Goal: Obtain resource: Obtain resource

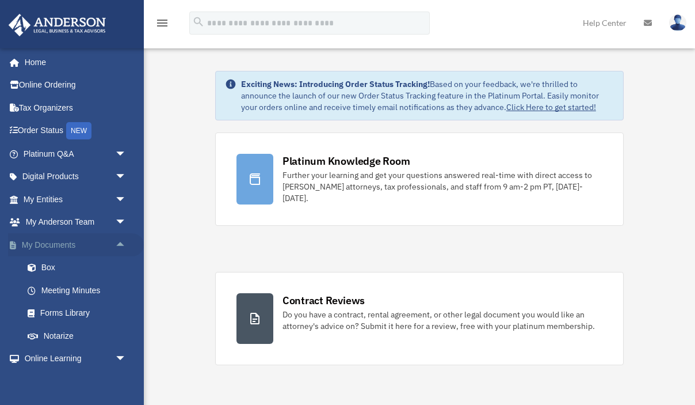
click at [103, 243] on link "My Documents arrow_drop_up" at bounding box center [76, 244] width 136 height 23
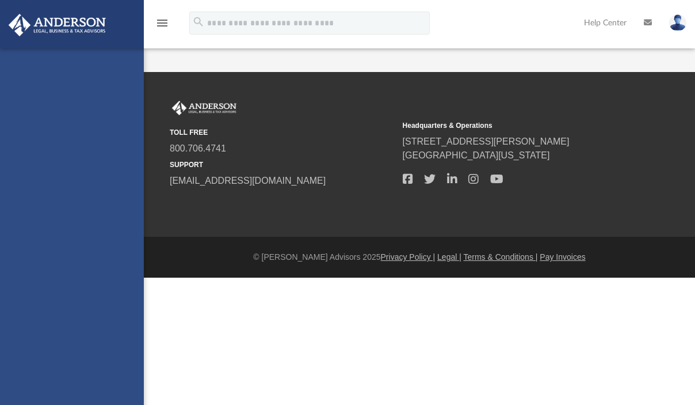
click at [55, 271] on div "[PERSON_NAME][EMAIL_ADDRESS][PERSON_NAME][DOMAIN_NAME] Sign Out [PERSON_NAME][E…" at bounding box center [72, 250] width 144 height 405
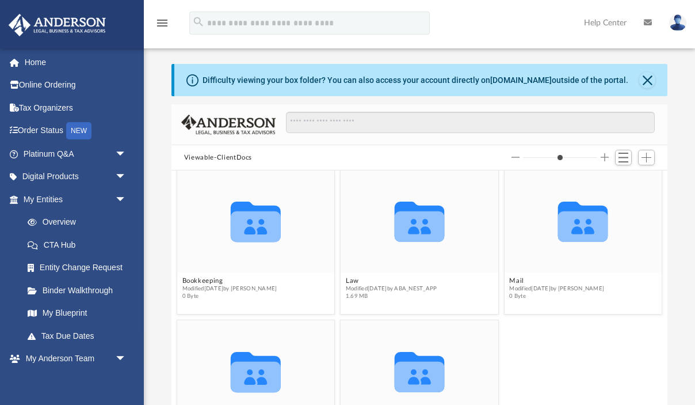
scroll to position [7, 0]
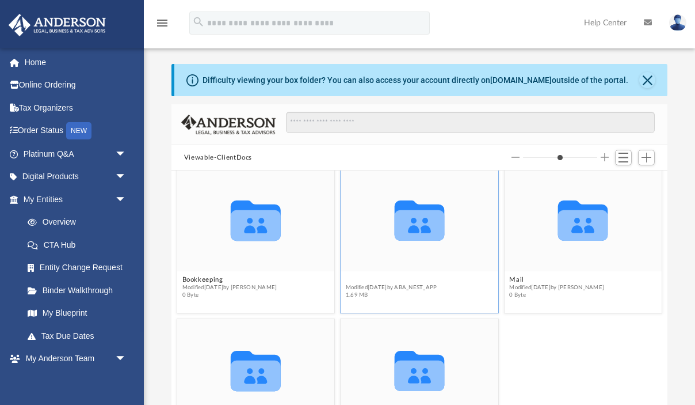
click at [419, 276] on button "Law" at bounding box center [392, 279] width 92 height 7
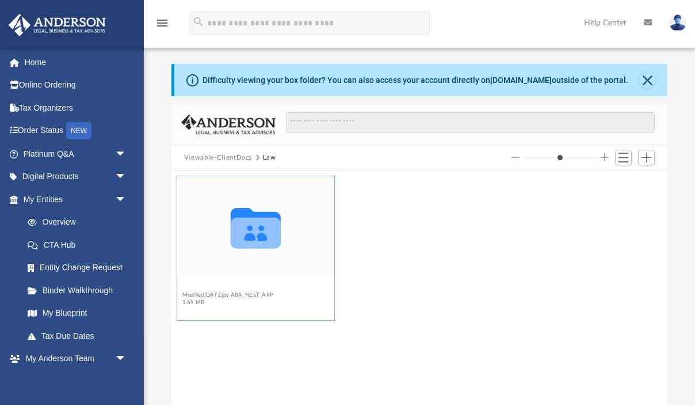
click at [231, 287] on button "Leaping Leopard, LLC" at bounding box center [228, 286] width 92 height 7
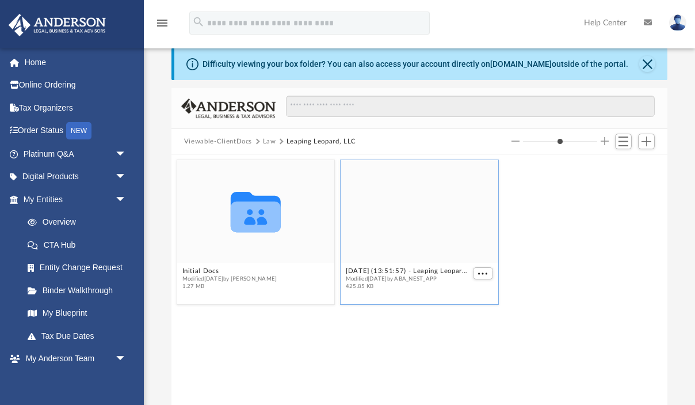
scroll to position [12, 0]
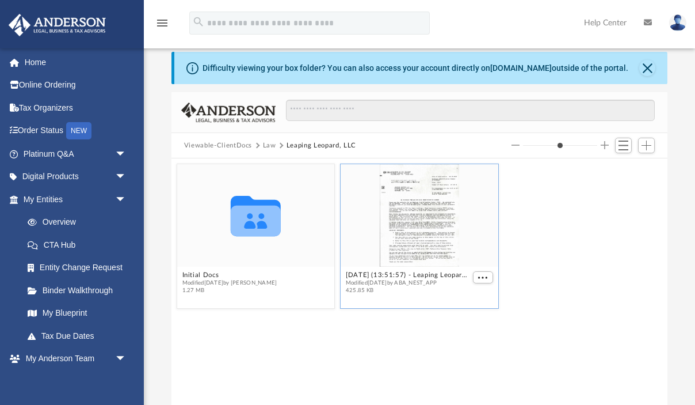
click at [420, 241] on div "grid" at bounding box center [420, 215] width 158 height 102
click at [444, 251] on div "grid" at bounding box center [420, 215] width 158 height 102
click at [489, 274] on button "More options" at bounding box center [483, 277] width 21 height 12
click at [464, 298] on li "Preview" at bounding box center [470, 298] width 33 height 12
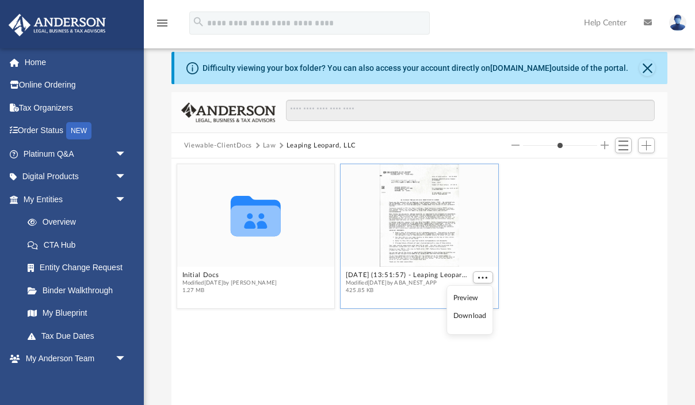
type input "*"
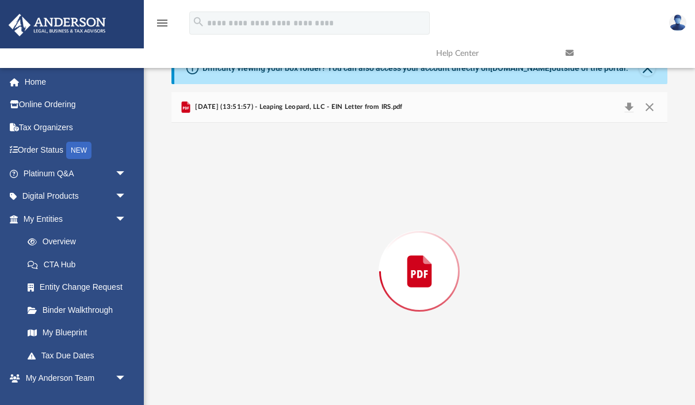
scroll to position [26, 0]
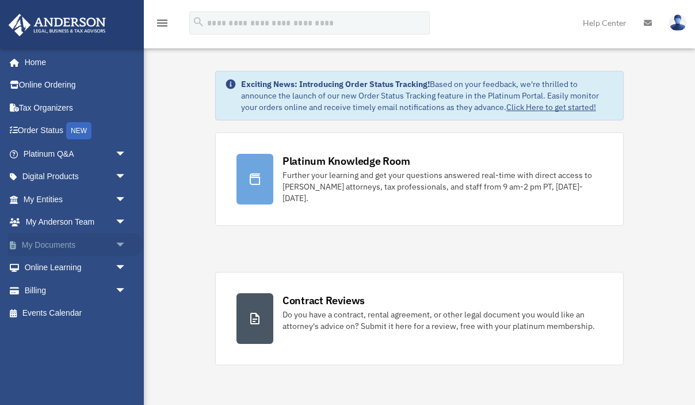
click at [117, 246] on span "arrow_drop_down" at bounding box center [126, 245] width 23 height 24
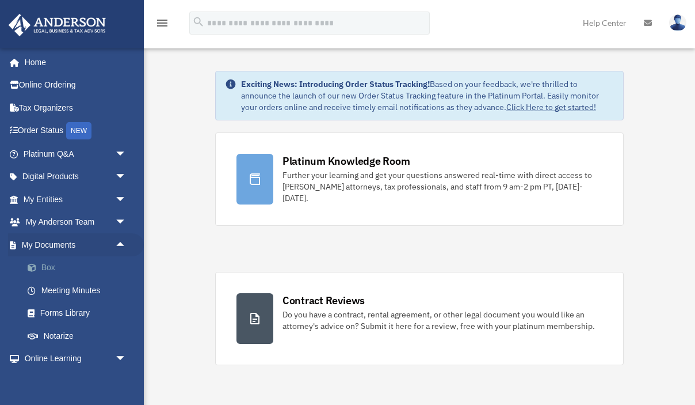
click at [68, 265] on link "Box" at bounding box center [80, 267] width 128 height 23
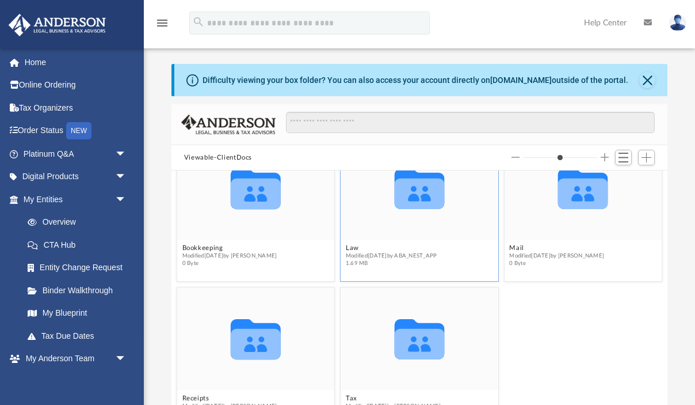
scroll to position [44, 0]
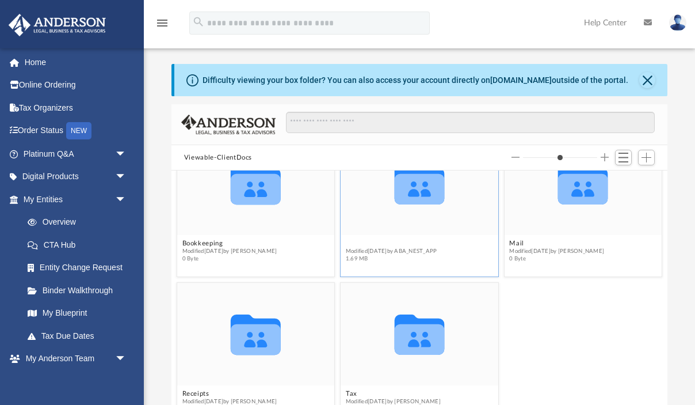
click at [401, 242] on button "Law" at bounding box center [392, 242] width 92 height 7
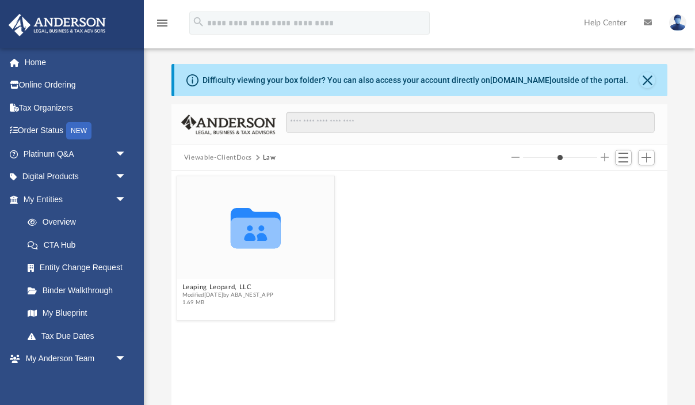
scroll to position [0, 0]
click at [258, 285] on button "Leaping Leopard, LLC" at bounding box center [228, 286] width 92 height 7
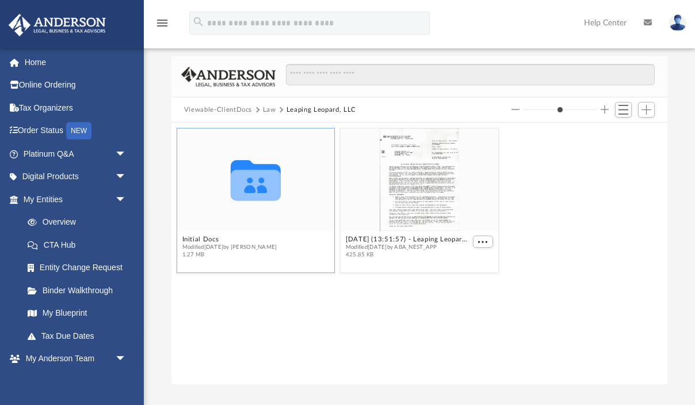
scroll to position [44, 0]
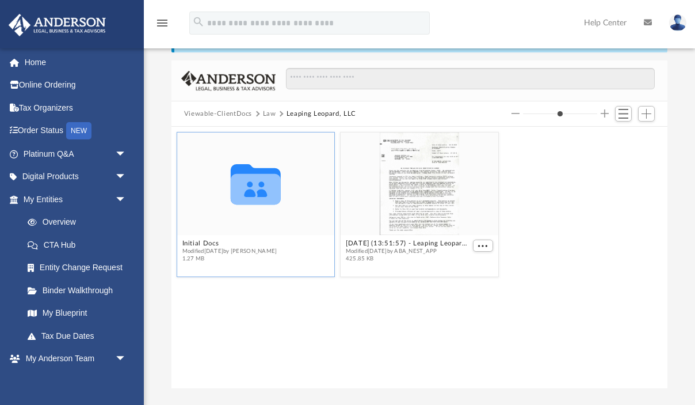
click at [261, 195] on icon "grid" at bounding box center [256, 184] width 50 height 40
click at [214, 244] on button "Initial Docs" at bounding box center [229, 242] width 95 height 7
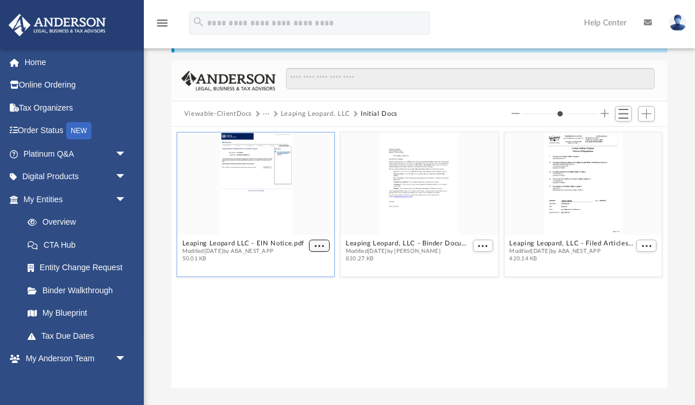
click at [314, 246] on button "More options" at bounding box center [319, 245] width 21 height 12
click at [307, 267] on li "Preview" at bounding box center [306, 266] width 33 height 12
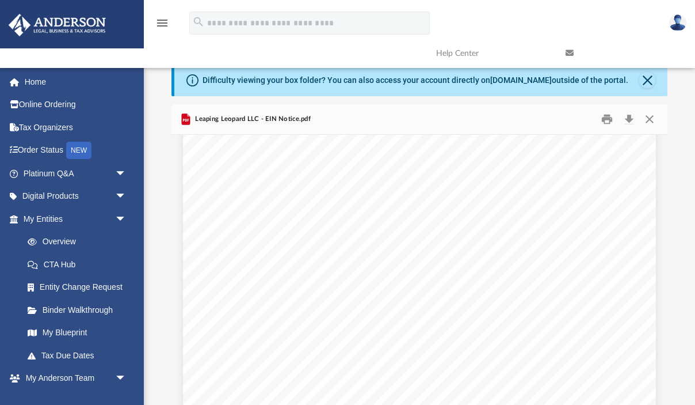
scroll to position [0, 0]
click at [605, 117] on button "Print" at bounding box center [607, 120] width 23 height 18
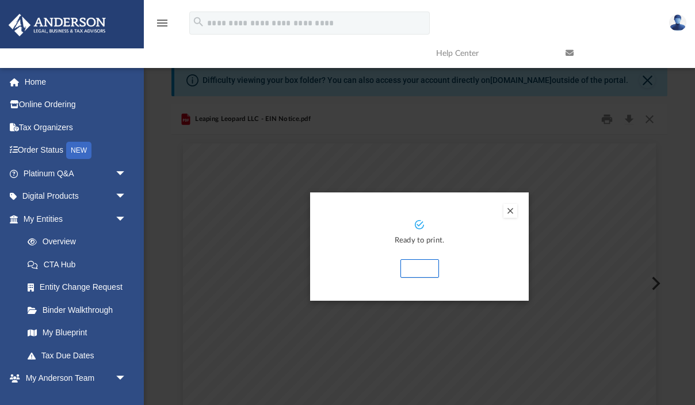
click at [412, 264] on button "Print" at bounding box center [420, 268] width 39 height 18
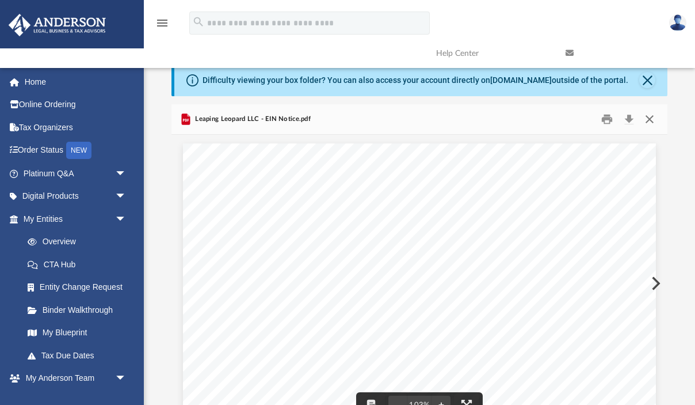
click at [649, 119] on button "Close" at bounding box center [650, 120] width 21 height 18
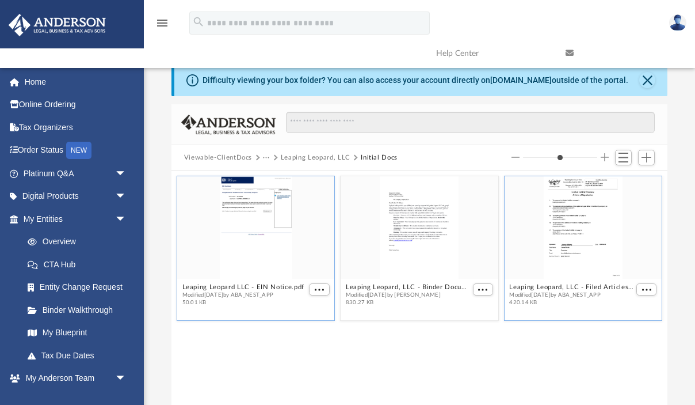
click at [560, 234] on div "grid" at bounding box center [583, 227] width 158 height 102
click at [648, 291] on span "More options" at bounding box center [646, 290] width 9 height 6
click at [634, 312] on li "Preview" at bounding box center [633, 310] width 33 height 12
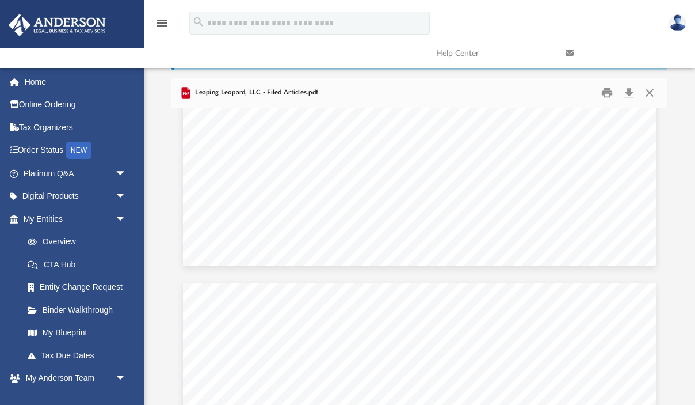
scroll to position [1725, 0]
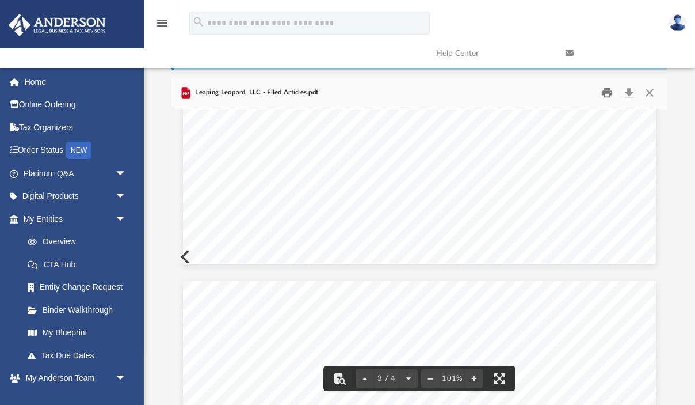
click at [605, 92] on button "Print" at bounding box center [607, 93] width 23 height 18
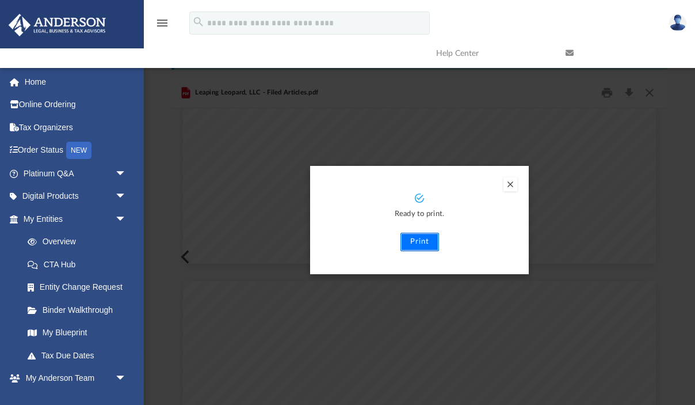
click at [414, 242] on button "Print" at bounding box center [420, 242] width 39 height 18
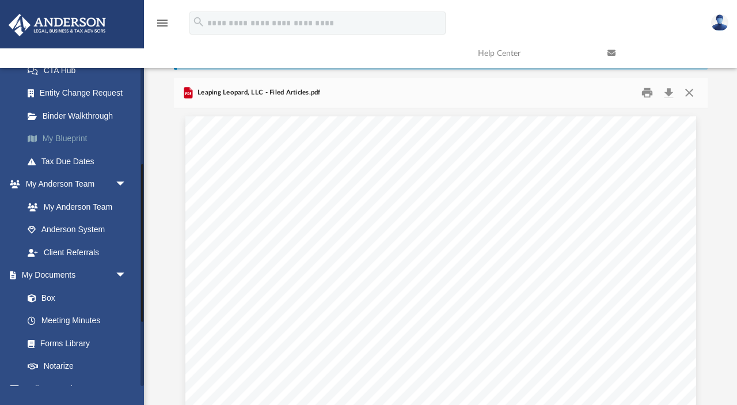
scroll to position [196, 0]
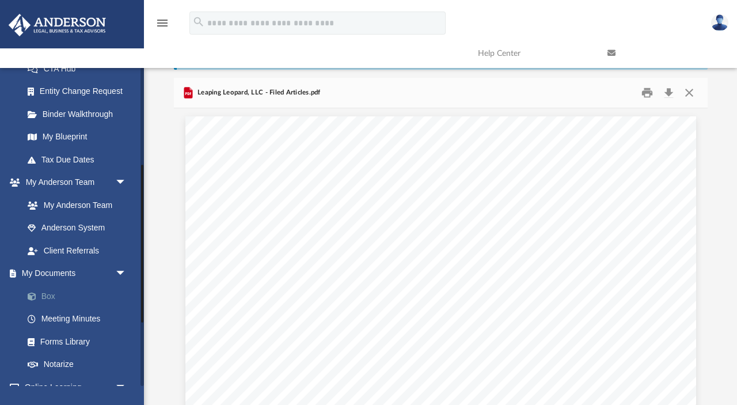
click at [37, 294] on span at bounding box center [37, 296] width 7 height 8
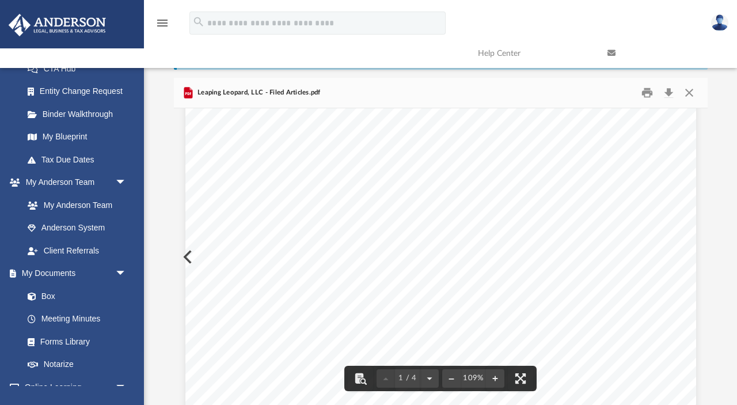
scroll to position [199, 0]
click at [688, 93] on button "Close" at bounding box center [689, 93] width 21 height 18
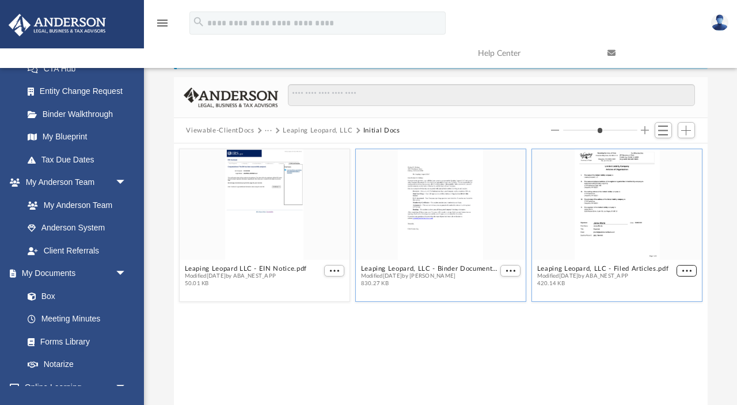
scroll to position [30, 0]
click at [463, 207] on div "grid" at bounding box center [440, 202] width 170 height 111
click at [516, 266] on button "More options" at bounding box center [510, 269] width 21 height 12
click at [501, 291] on li "Preview" at bounding box center [497, 290] width 33 height 12
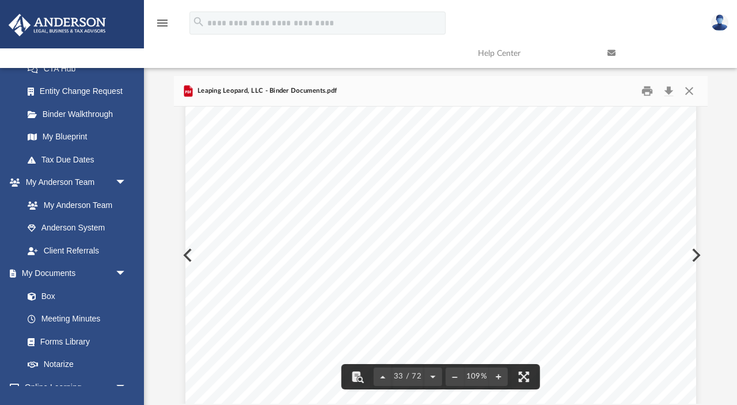
scroll to position [21927, 0]
click at [695, 256] on button "Preview" at bounding box center [694, 255] width 25 height 32
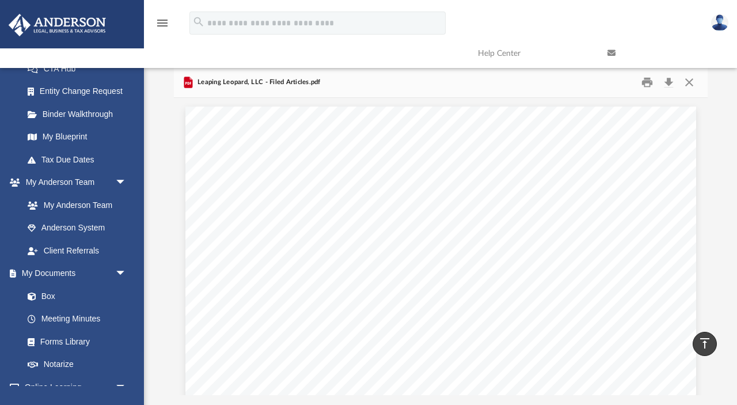
scroll to position [37, 0]
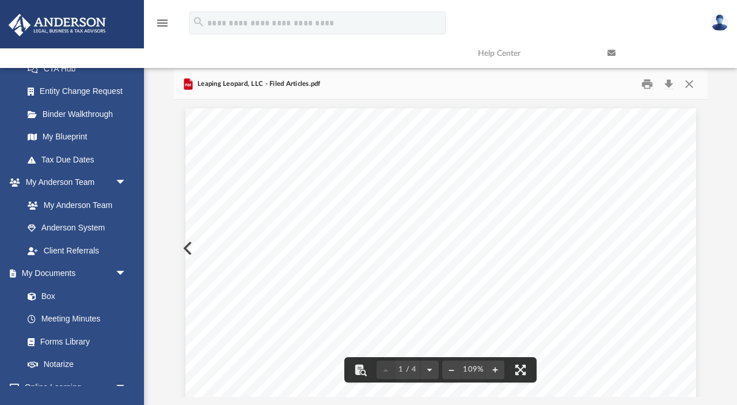
click at [184, 249] on button "Preview" at bounding box center [186, 248] width 25 height 32
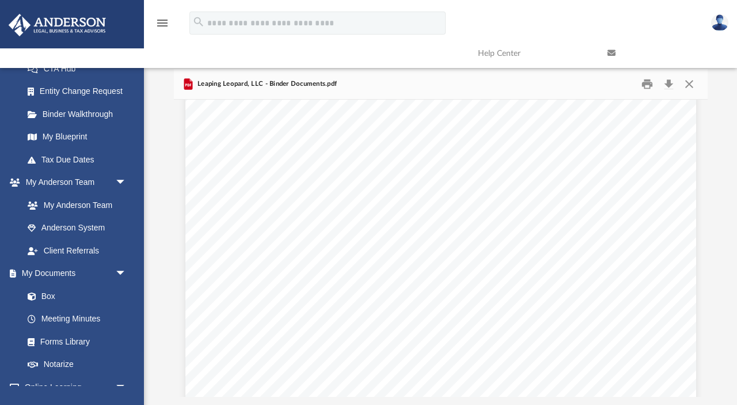
scroll to position [37447, 0]
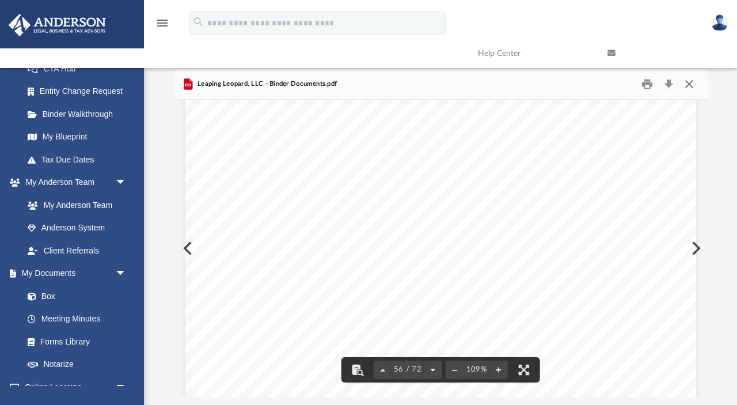
click at [686, 85] on button "Close" at bounding box center [689, 84] width 21 height 18
type input "*"
